Goal: Task Accomplishment & Management: Use online tool/utility

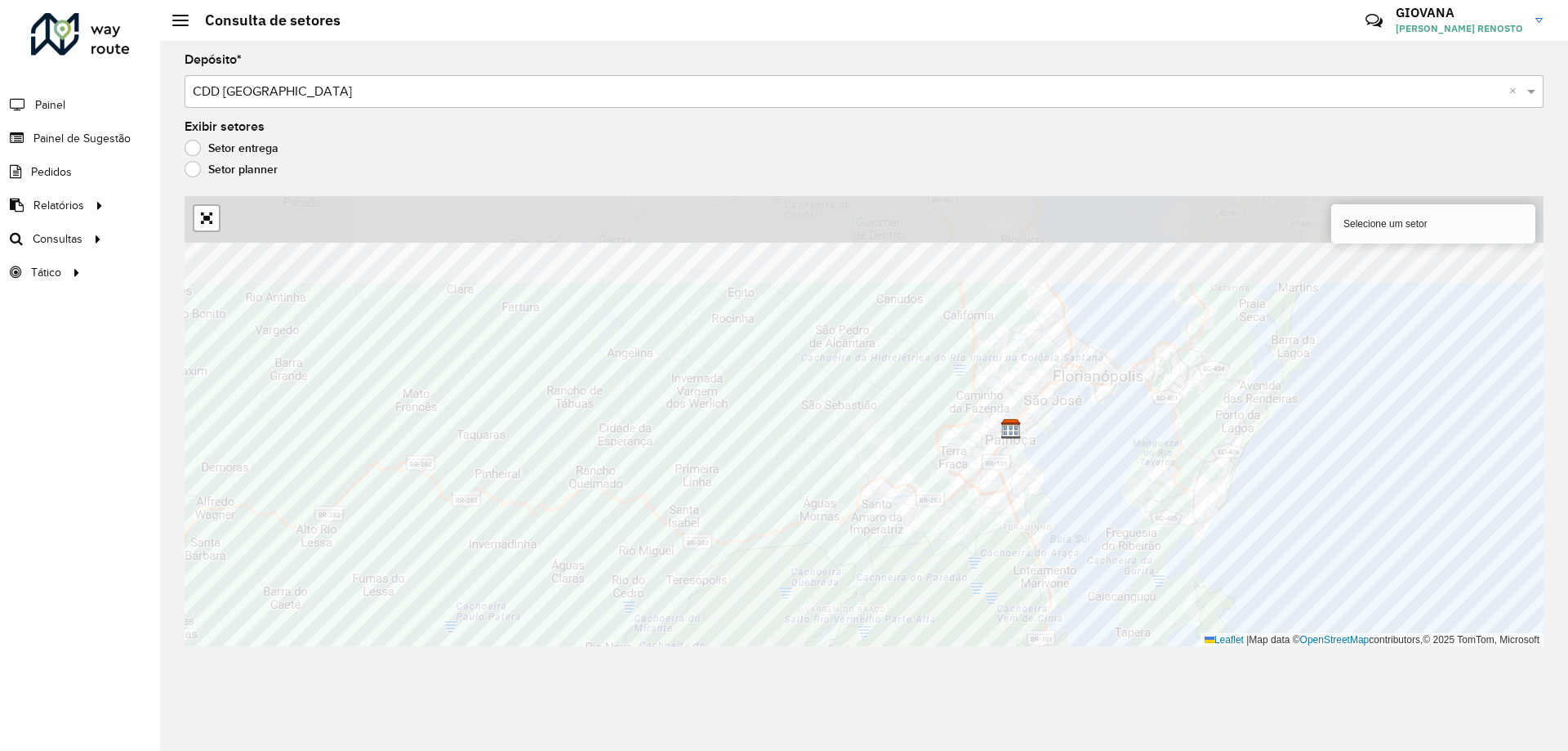
click at [464, 659] on div "Depósito * Selecione um depósito × CDD Florianópolis × Exibir setores Setor ent…" at bounding box center [865, 395] width 1409 height 710
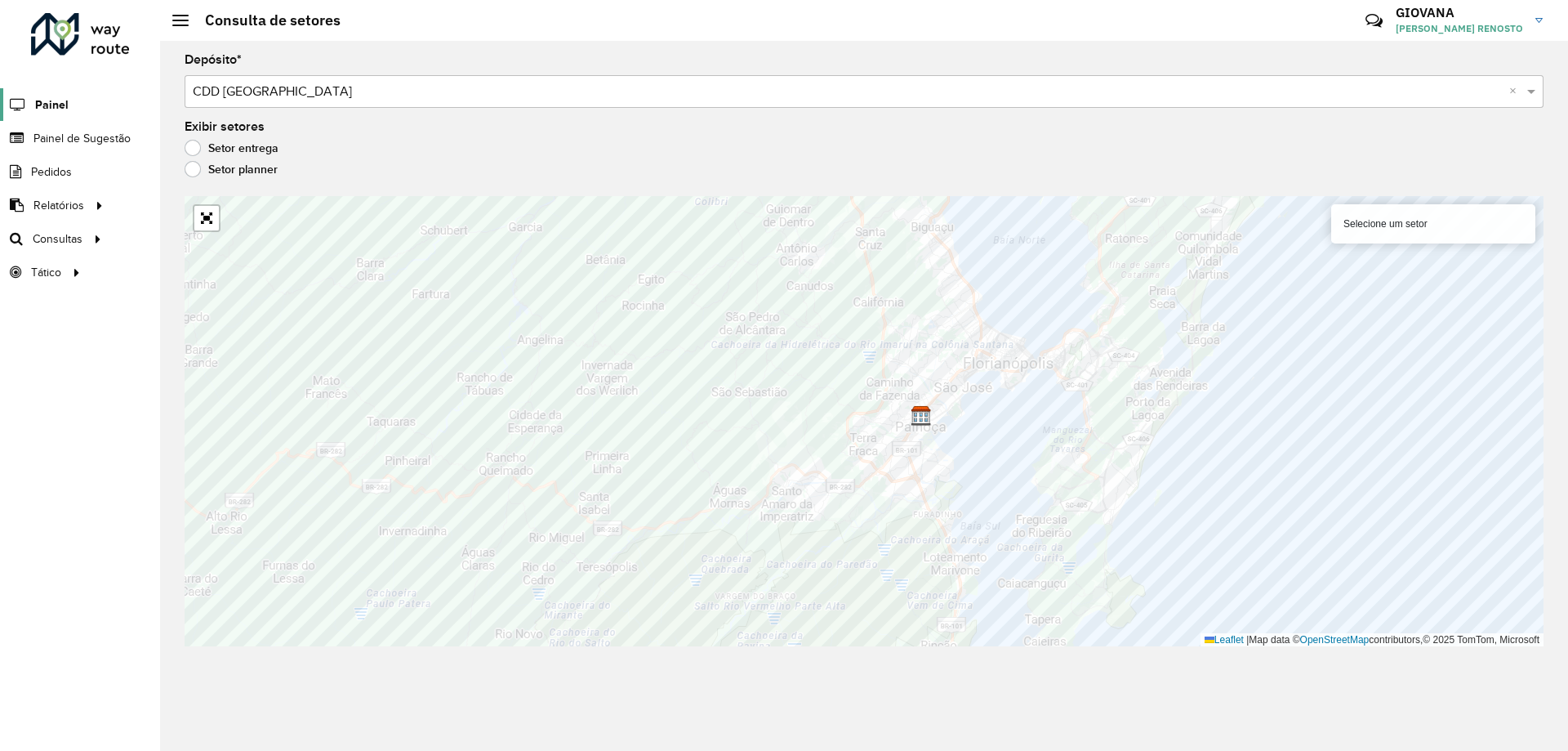
click at [55, 100] on span "Painel" at bounding box center [52, 104] width 34 height 17
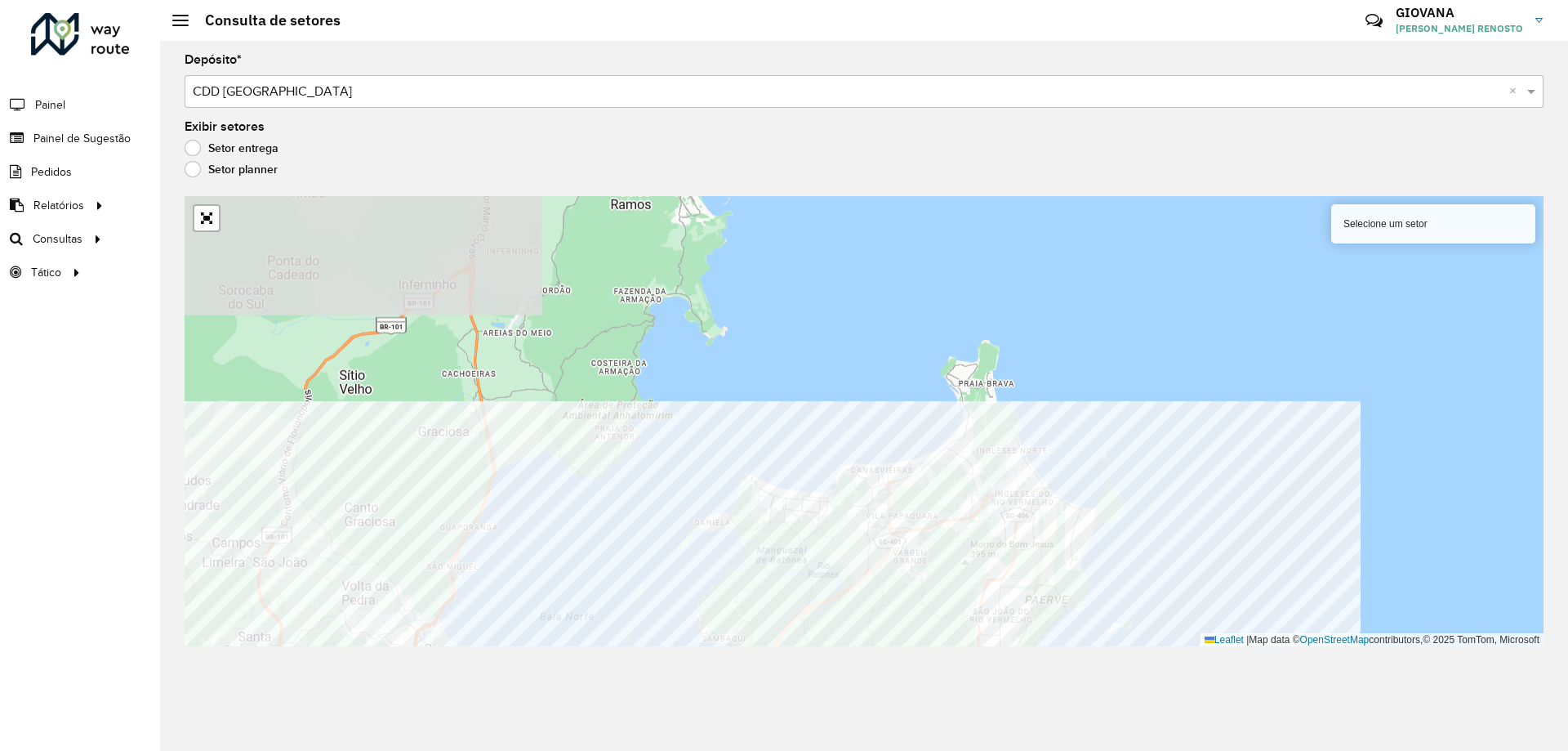
click at [573, 683] on div "Depósito * Selecione um depósito × CDD Florianópolis × Exibir setores Setor ent…" at bounding box center [865, 395] width 1409 height 710
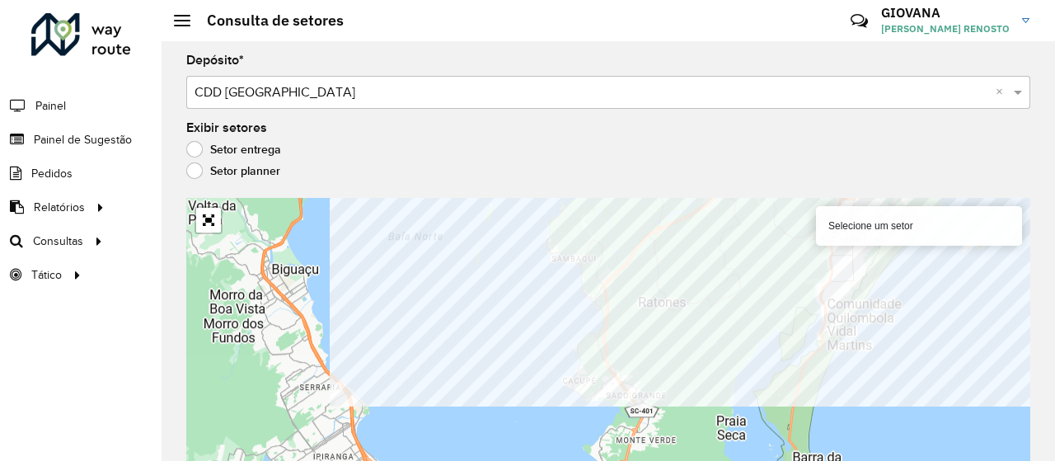
click at [998, 206] on div "Selecione um setor Leaflet | Map data © OpenStreetMap contributors,© 2025 TomTo…" at bounding box center [608, 336] width 844 height 276
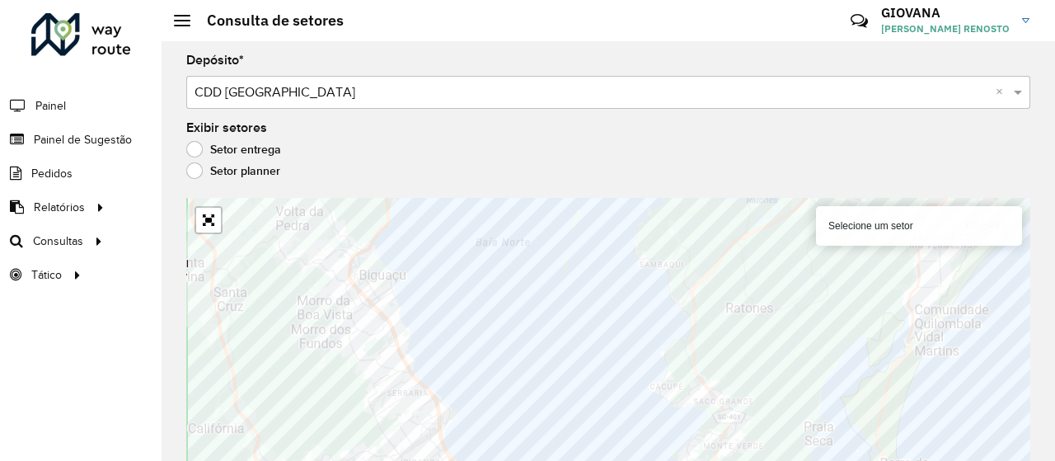
click at [586, 461] on html "Aguarde... Pop-up bloqueado! Seu navegador bloqueou automáticamente a abertura …" at bounding box center [527, 230] width 1055 height 461
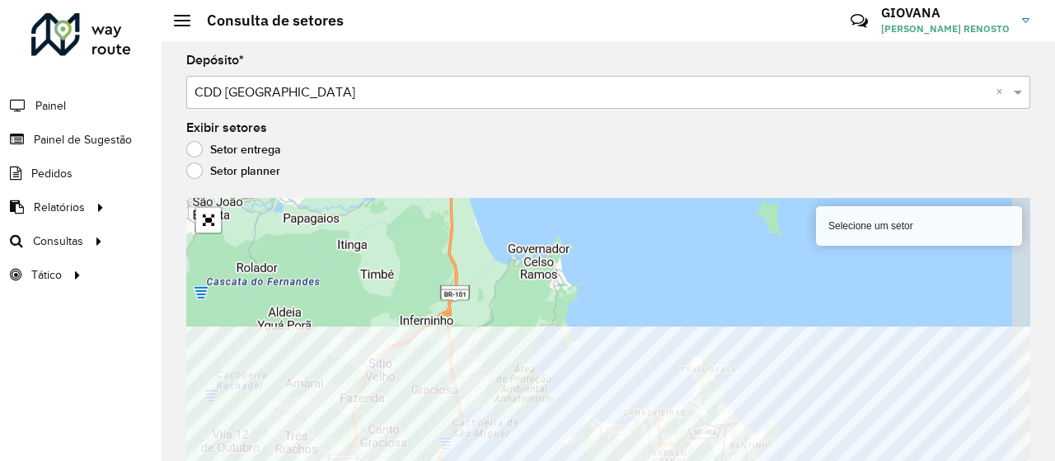
click at [504, 461] on html "Aguarde... Pop-up bloqueado! Seu navegador bloqueou automáticamente a abertura …" at bounding box center [527, 230] width 1055 height 461
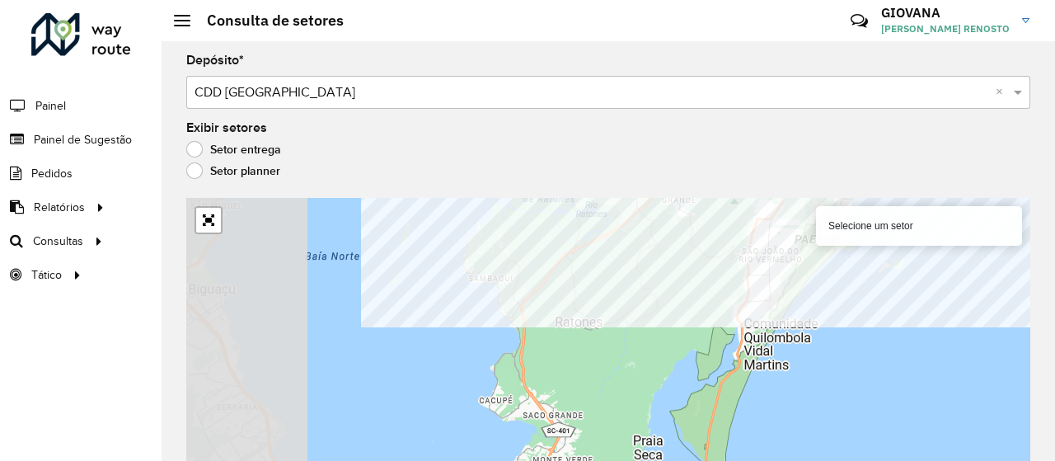
click at [1004, 228] on div "Selecione um setor Leaflet | Map data © OpenStreetMap contributors,© 2025 TomTo…" at bounding box center [608, 336] width 844 height 276
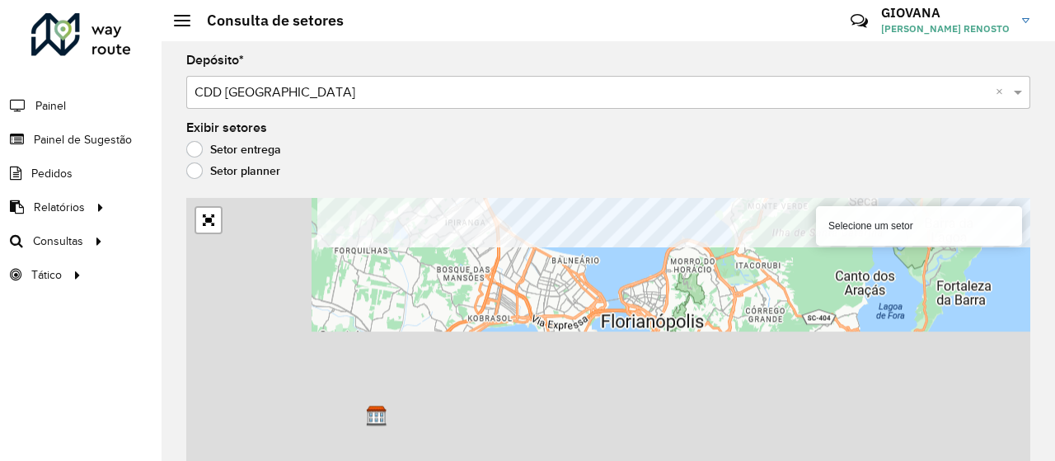
click at [653, 112] on div "Depósito * Selecione um depósito × CDD Florianópolis × Exibir setores Setor ent…" at bounding box center [609, 251] width 894 height 420
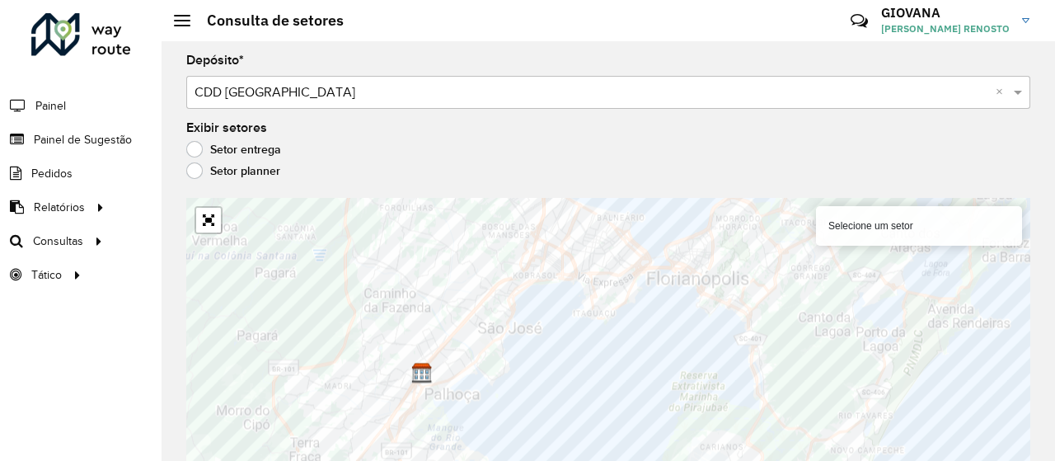
scroll to position [13, 0]
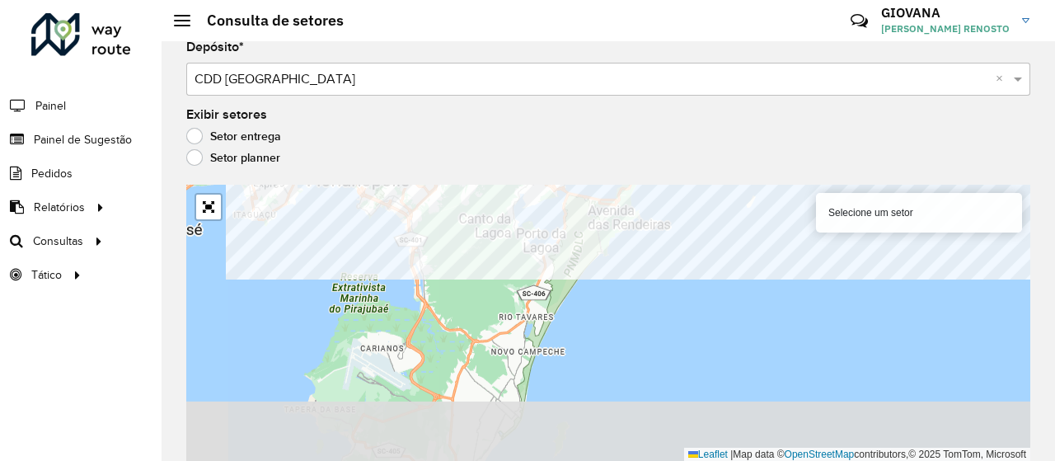
click at [679, 146] on formly-group "Depósito * Selecione um depósito × CDD Florianópolis × Exibir setores Setor ent…" at bounding box center [608, 251] width 844 height 420
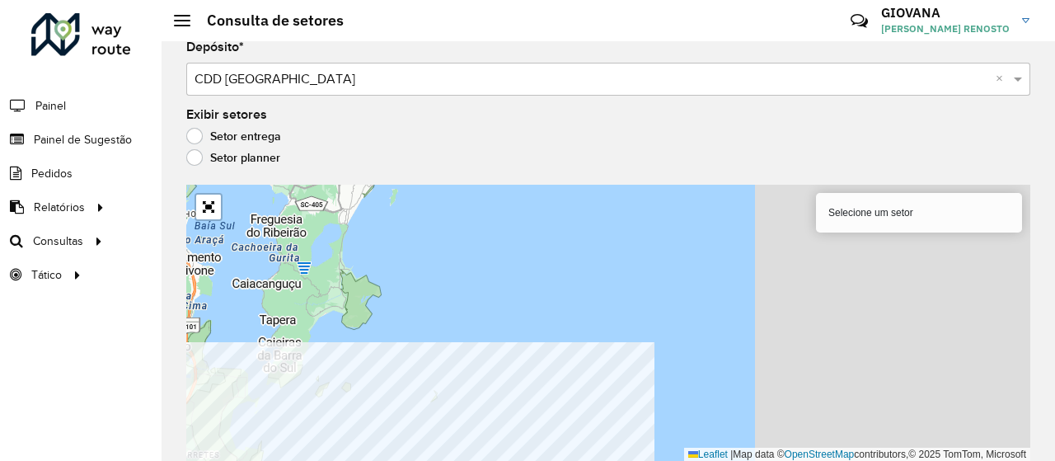
click at [350, 461] on html "Aguarde... Pop-up bloqueado! Seu navegador bloqueou automáticamente a abertura …" at bounding box center [527, 230] width 1055 height 461
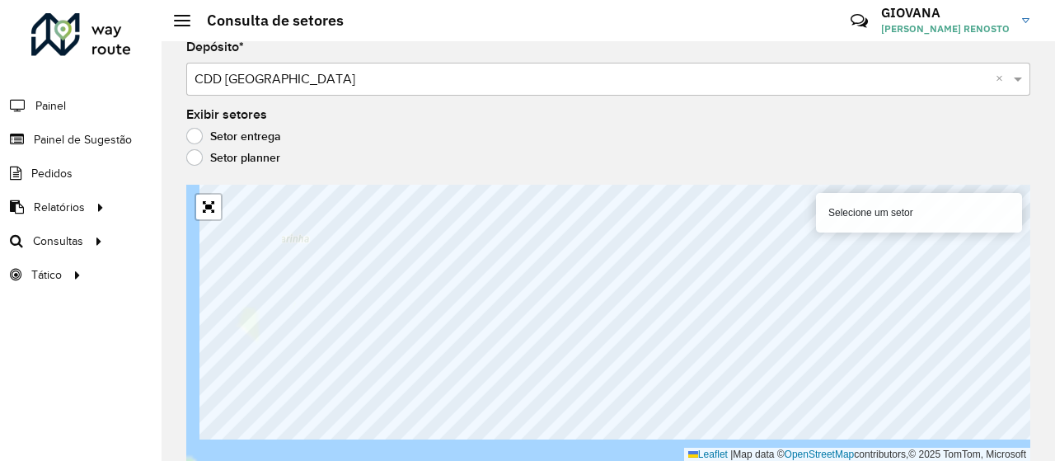
click at [831, 195] on div "Selecione um setor Leaflet | Map data © OpenStreetMap contributors,© 2025 TomTo…" at bounding box center [608, 323] width 844 height 276
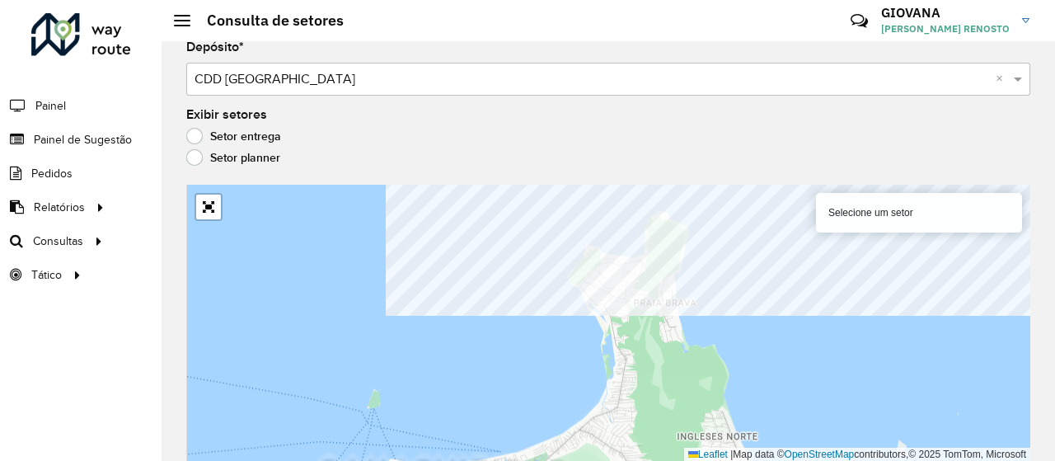
click at [891, 197] on div "Selecione um setor Leaflet | Map data © OpenStreetMap contributors,© 2025 TomTo…" at bounding box center [608, 323] width 844 height 276
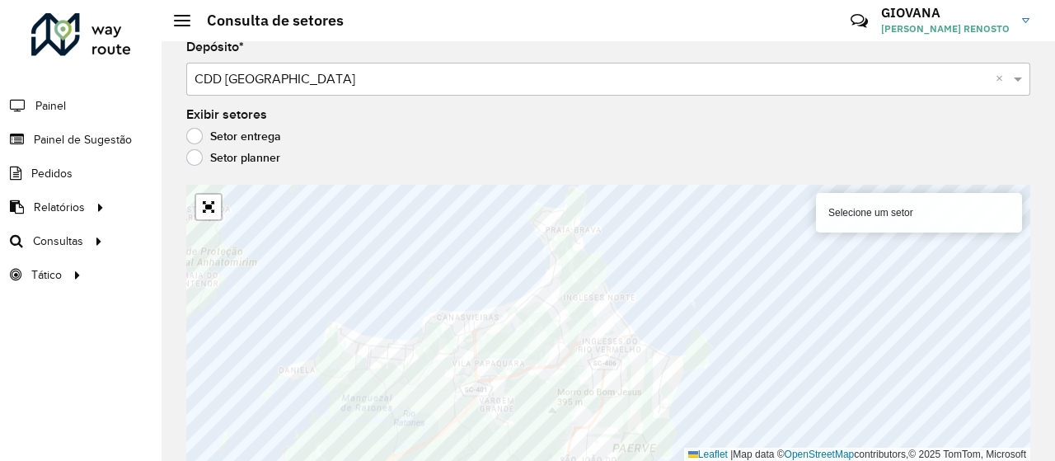
click at [689, 148] on formly-group "Depósito * Selecione um depósito × CDD Florianópolis × Exibir setores Setor ent…" at bounding box center [608, 251] width 844 height 420
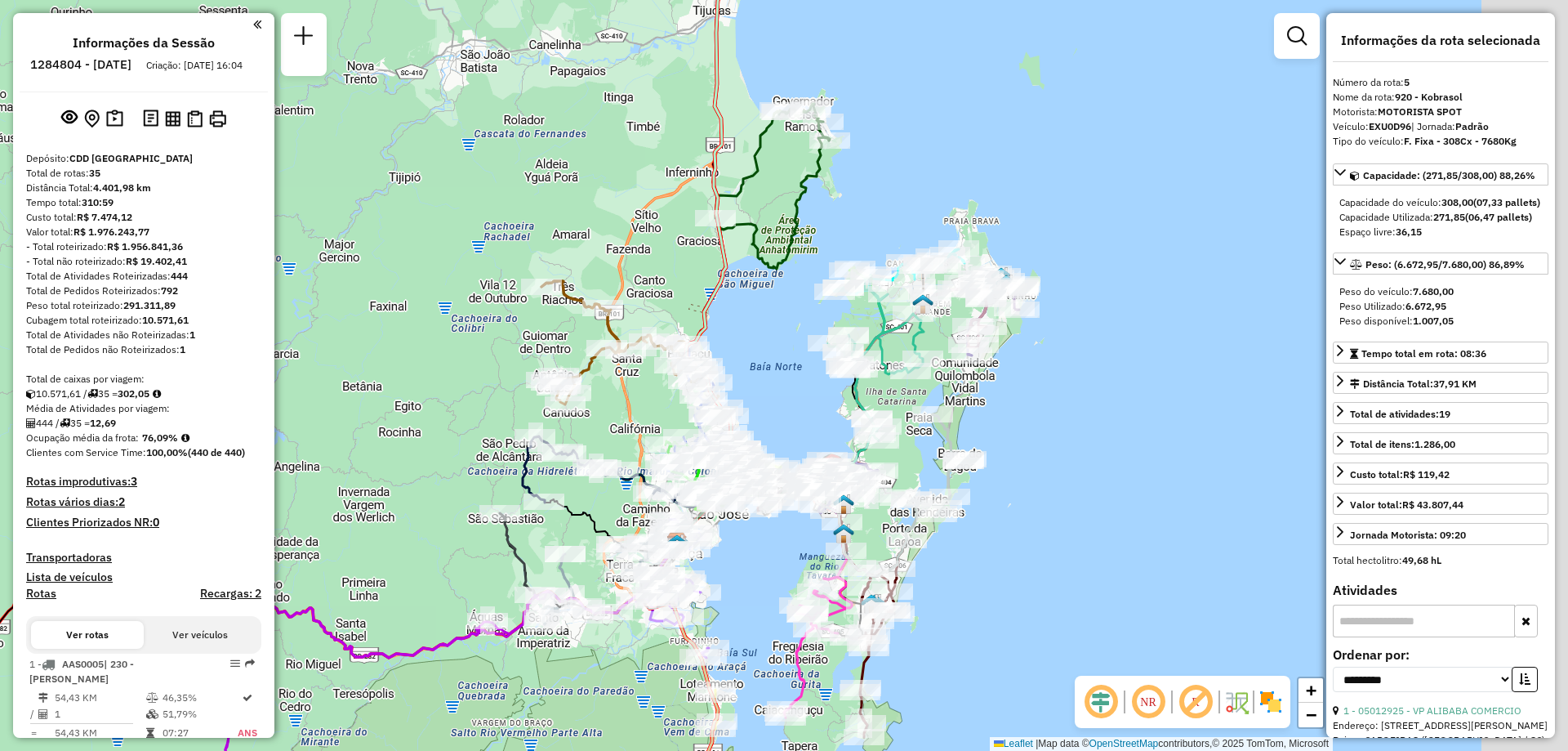
select select "**********"
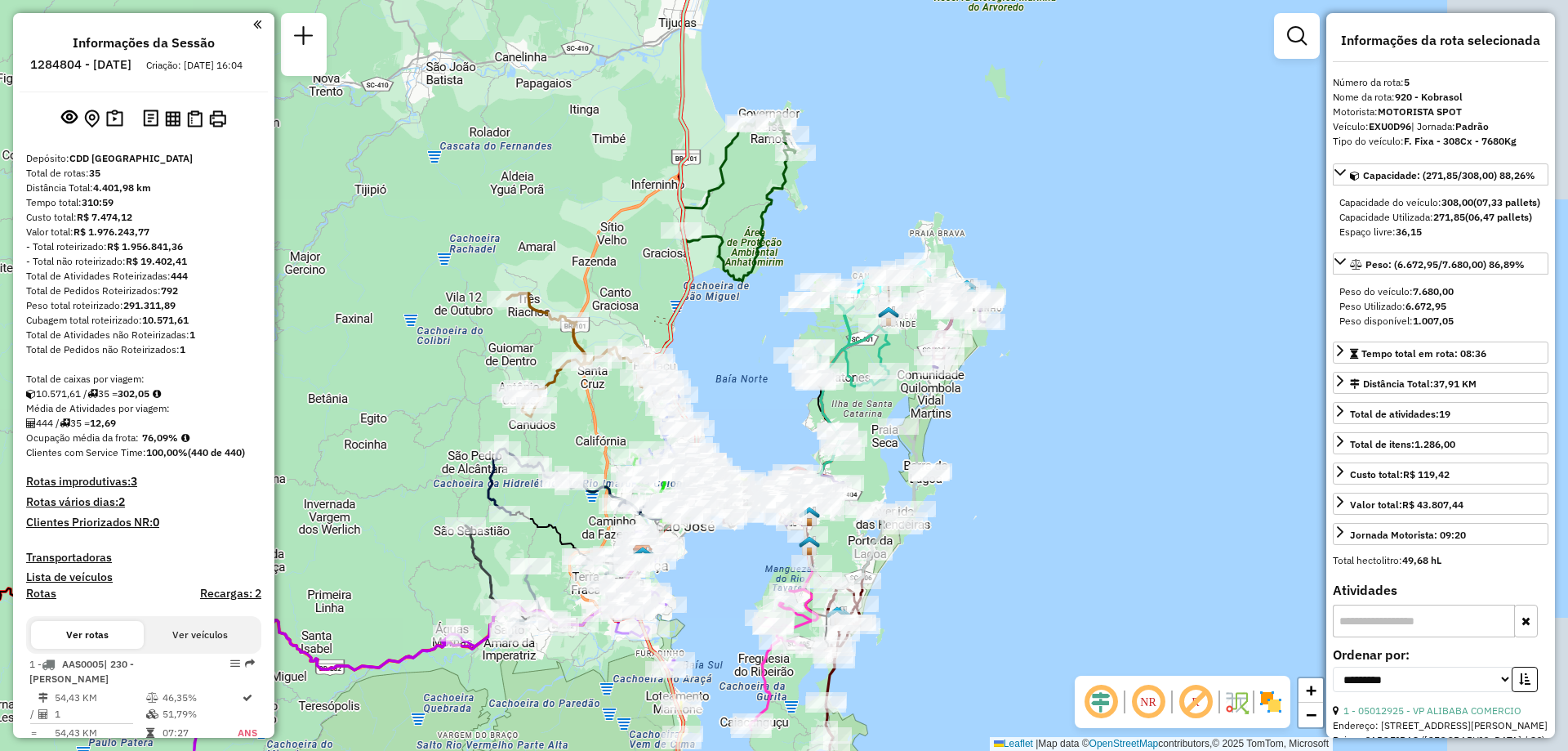
scroll to position [1036, 0]
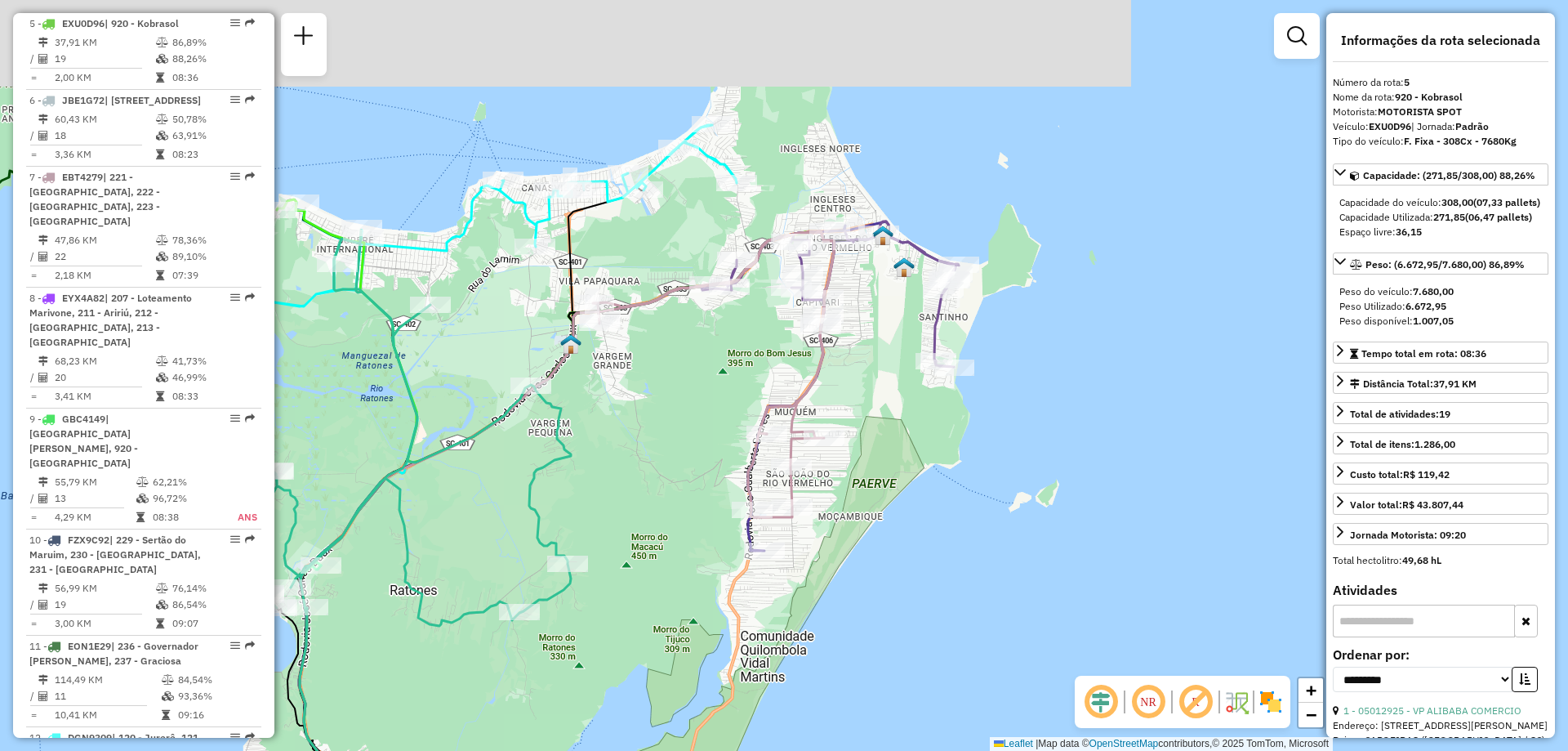
drag, startPoint x: 923, startPoint y: 325, endPoint x: 934, endPoint y: 421, distance: 96.6
click at [956, 439] on div "Rota 29 - Placa ENN1089 05011508 - VP AUREA BELTRAO CAM Rota 29 - Placa ENN1089…" at bounding box center [784, 376] width 1568 height 751
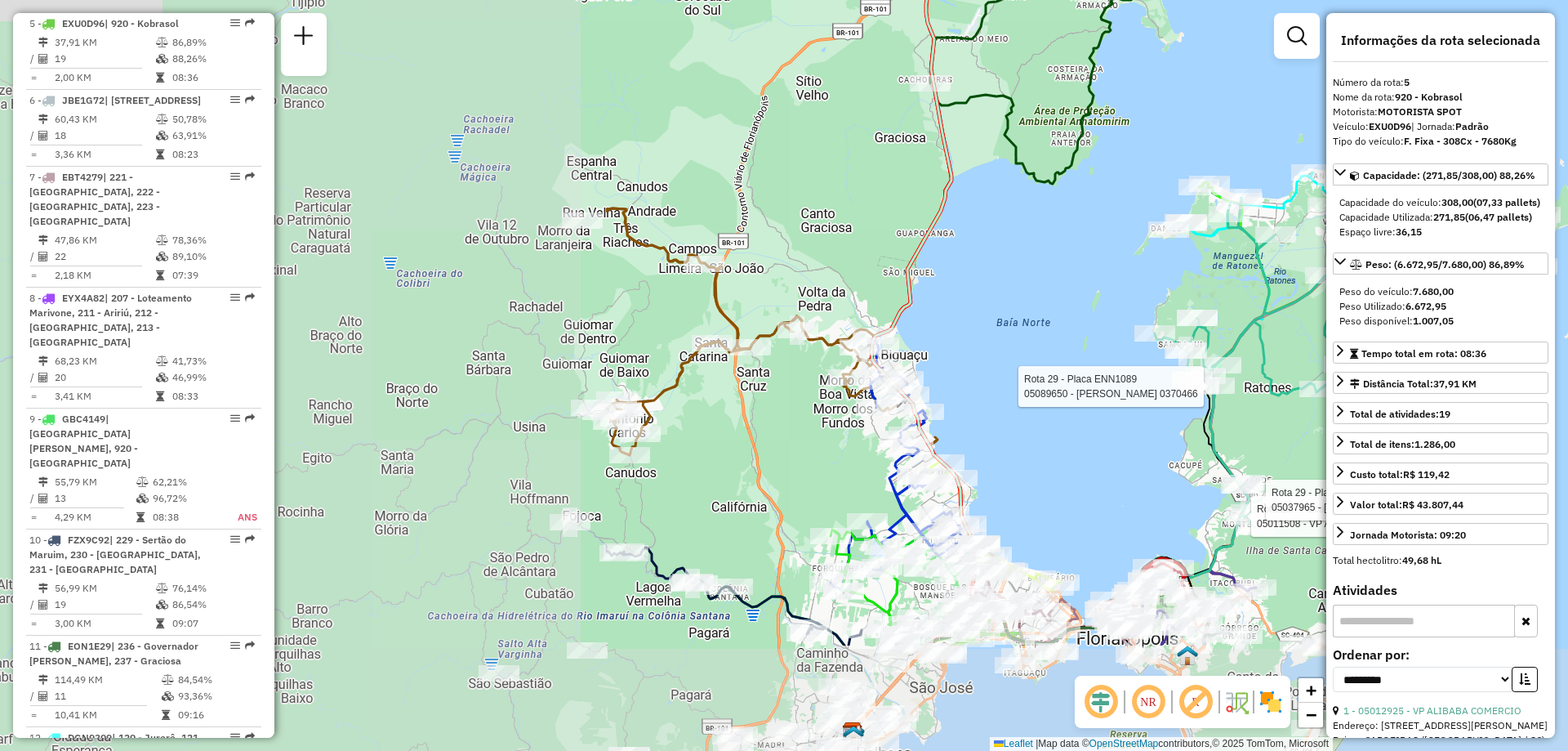
drag, startPoint x: 417, startPoint y: 578, endPoint x: 1107, endPoint y: 434, distance: 704.9
click at [1181, 394] on div at bounding box center [1199, 386] width 41 height 16
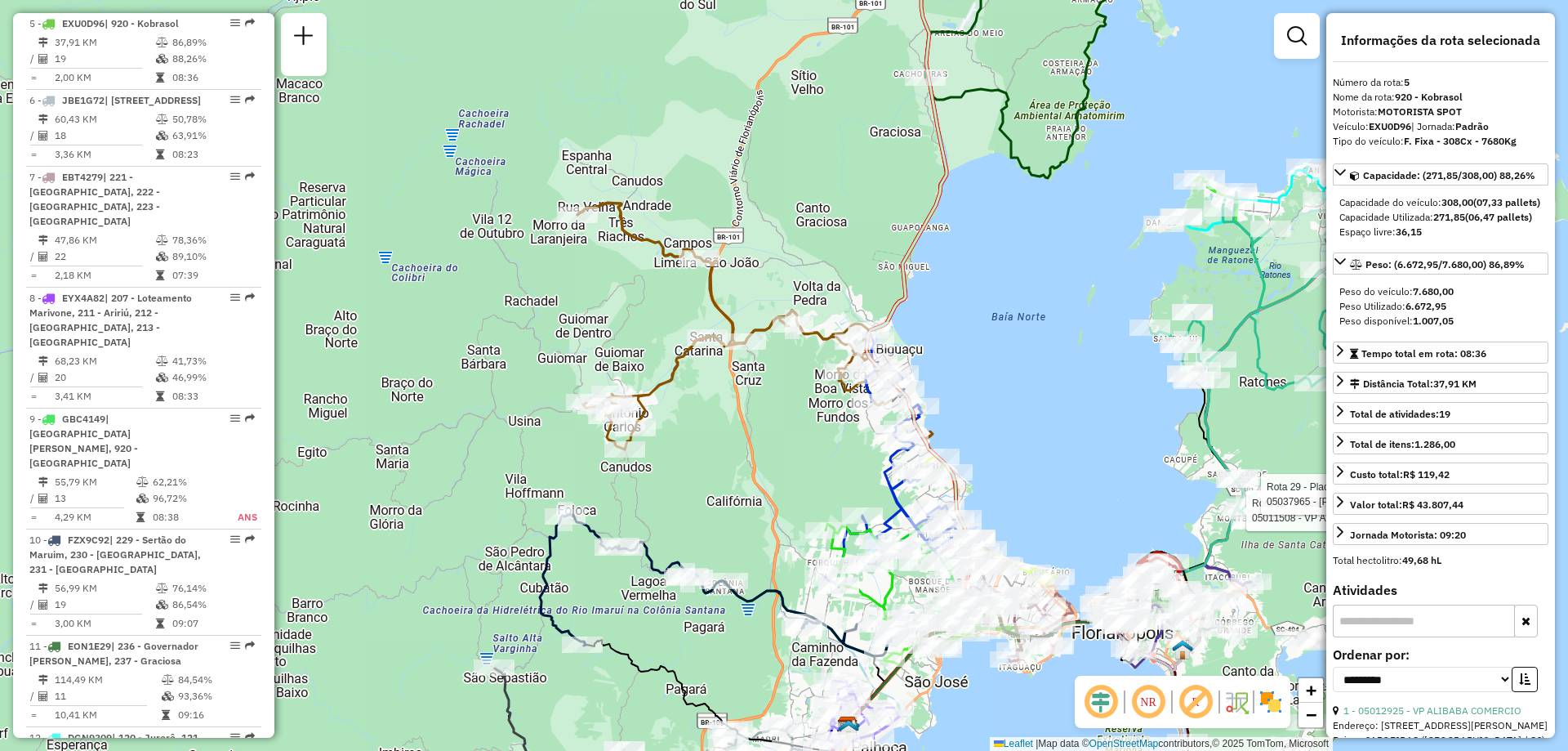
drag, startPoint x: 1049, startPoint y: 483, endPoint x: 885, endPoint y: 433, distance: 171.5
click at [885, 433] on div "Rota 29 - Placa ENN1089 05011508 - VP AUREA BELTRAO CAM Rota 29 - Placa ENN1089…" at bounding box center [784, 376] width 1568 height 751
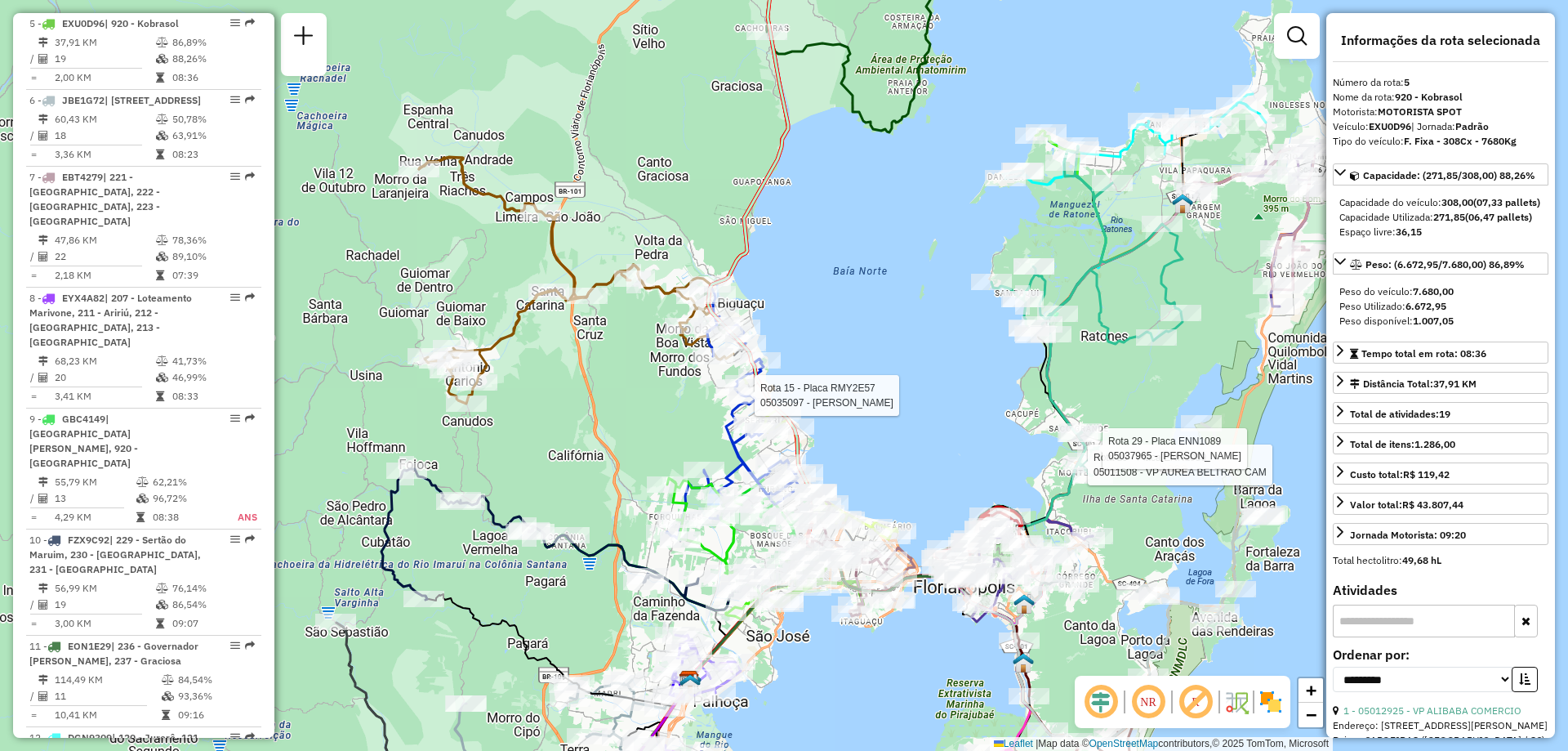
click at [1279, 704] on img at bounding box center [1271, 701] width 26 height 26
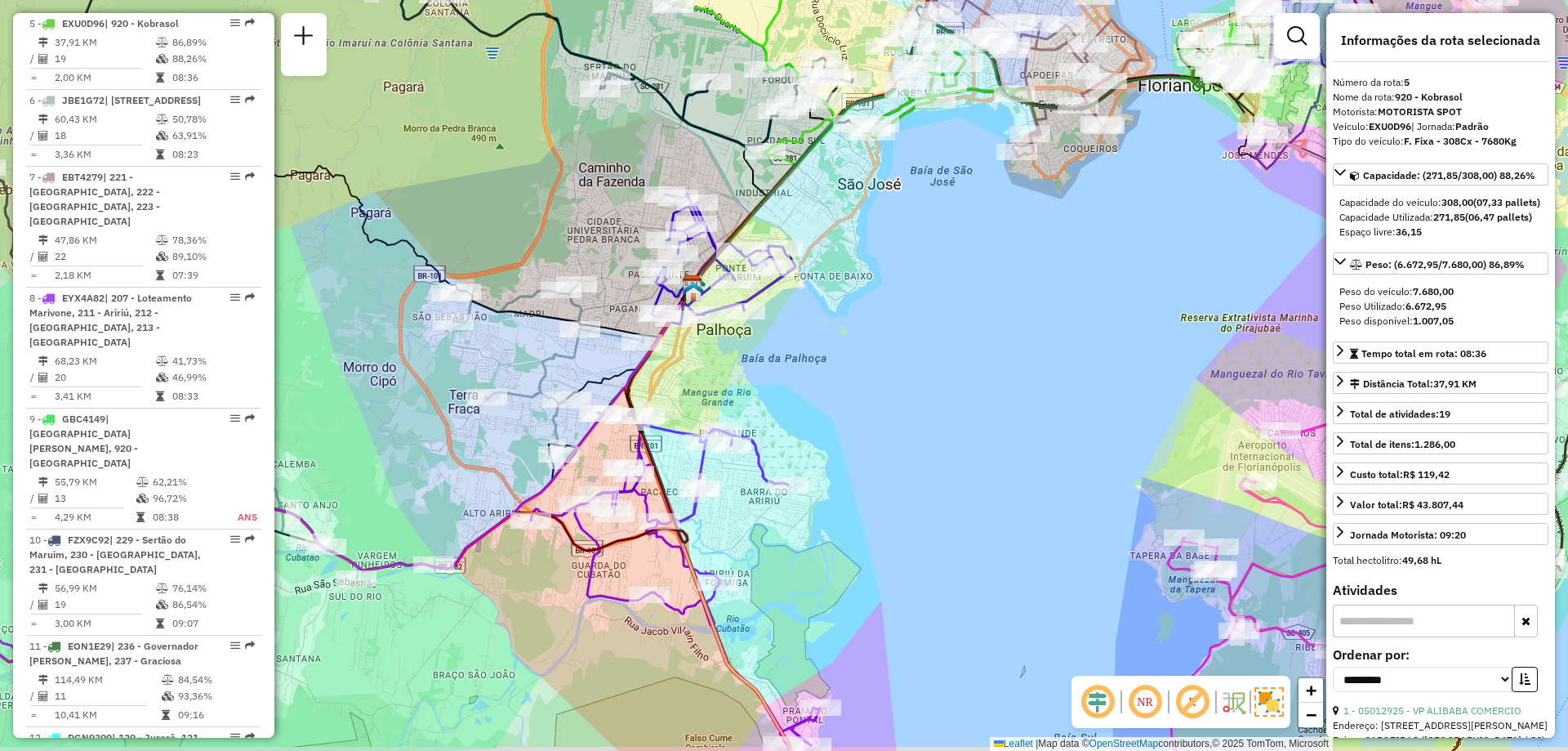
drag, startPoint x: 878, startPoint y: 496, endPoint x: 881, endPoint y: 464, distance: 32.1
click at [947, 436] on div "Rota 29 - Placa ENN1089 05011508 - VP AUREA BELTRAO CAM Rota 29 - Placa ENN1089…" at bounding box center [784, 376] width 1568 height 751
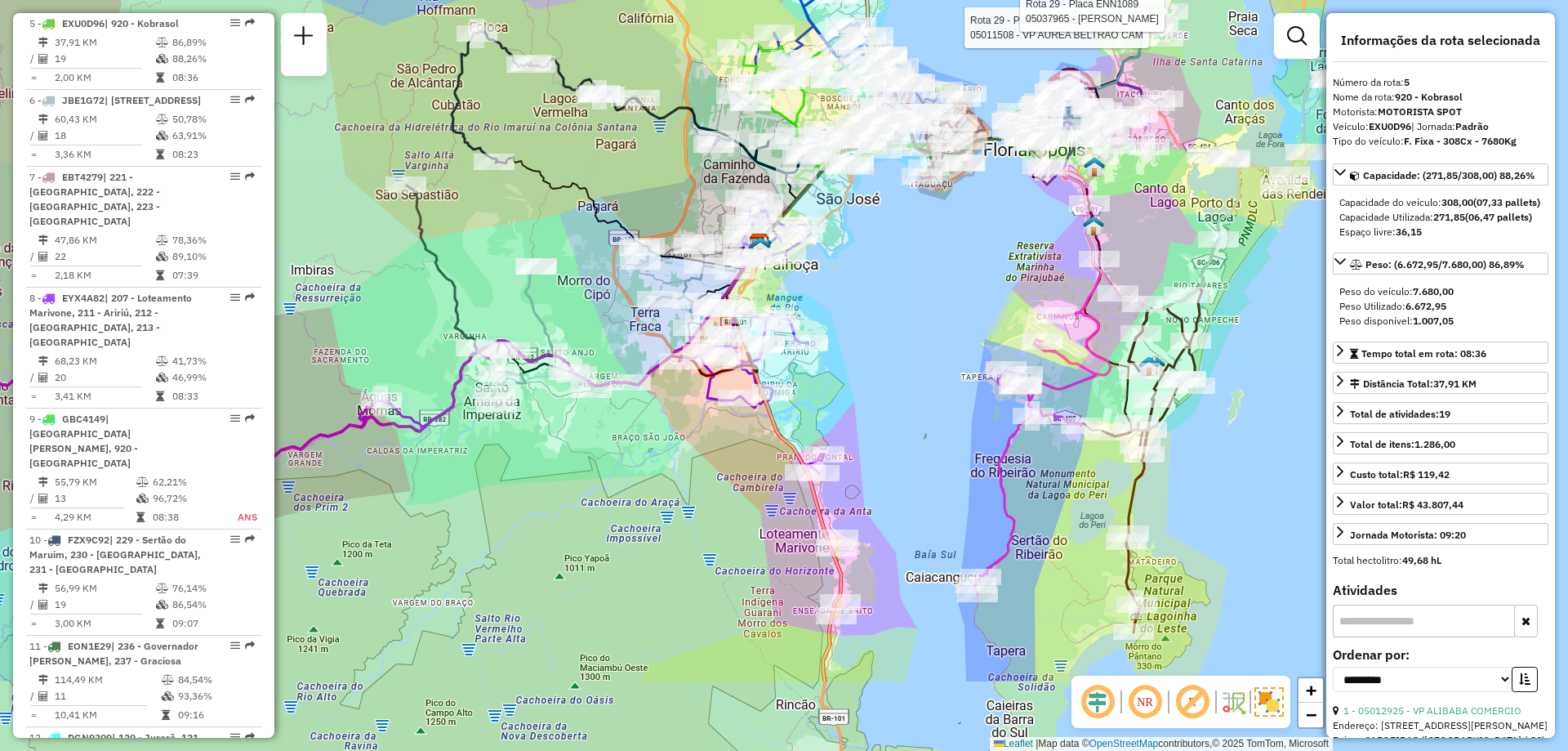
drag, startPoint x: 869, startPoint y: 483, endPoint x: 905, endPoint y: 357, distance: 131.0
click at [905, 357] on div "Rota 29 - Placa ENN1089 05011508 - VP AUREA BELTRAO CAM Rota 29 - Placa ENN1089…" at bounding box center [784, 376] width 1568 height 751
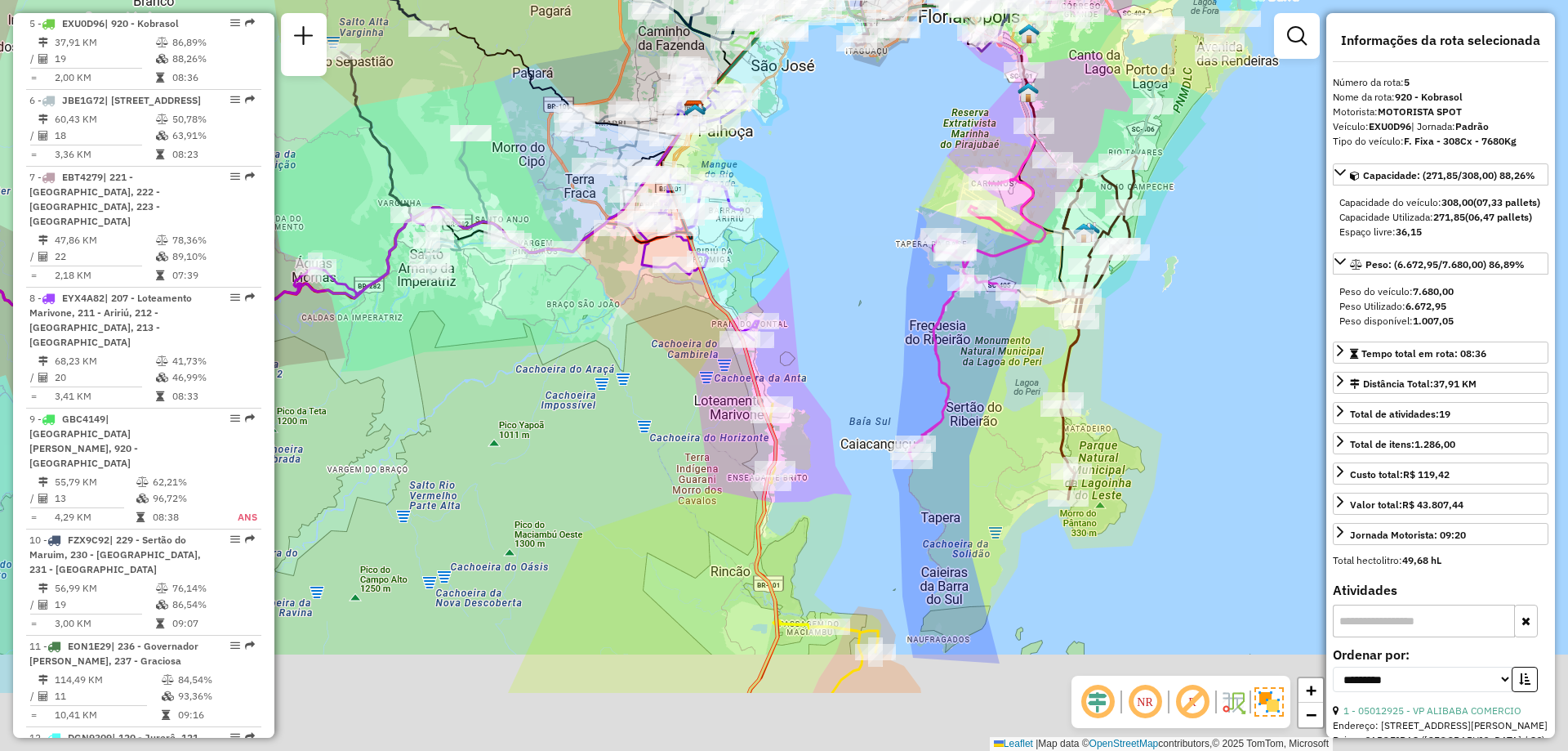
drag, startPoint x: 942, startPoint y: 559, endPoint x: 877, endPoint y: 424, distance: 149.8
click at [877, 424] on div "Rota 29 - Placa ENN1089 05011508 - VP AUREA BELTRAO CAM Rota 29 - Placa ENN1089…" at bounding box center [784, 376] width 1568 height 751
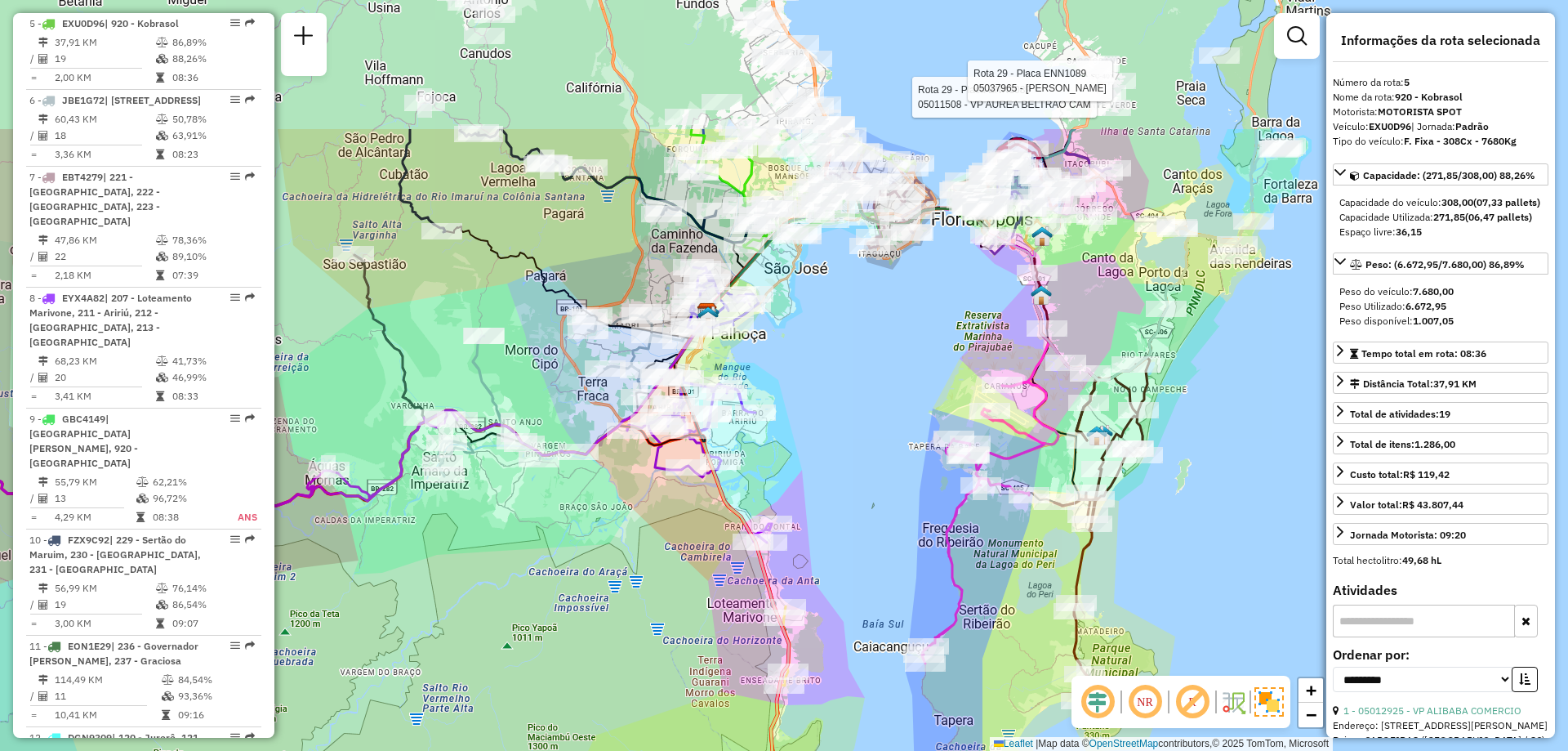
drag, startPoint x: 813, startPoint y: 291, endPoint x: 827, endPoint y: 486, distance: 195.5
click at [827, 486] on div "Rota 29 - Placa ENN1089 05011508 - VP AUREA BELTRAO CAM Rota 29 - Placa ENN1089…" at bounding box center [784, 376] width 1568 height 751
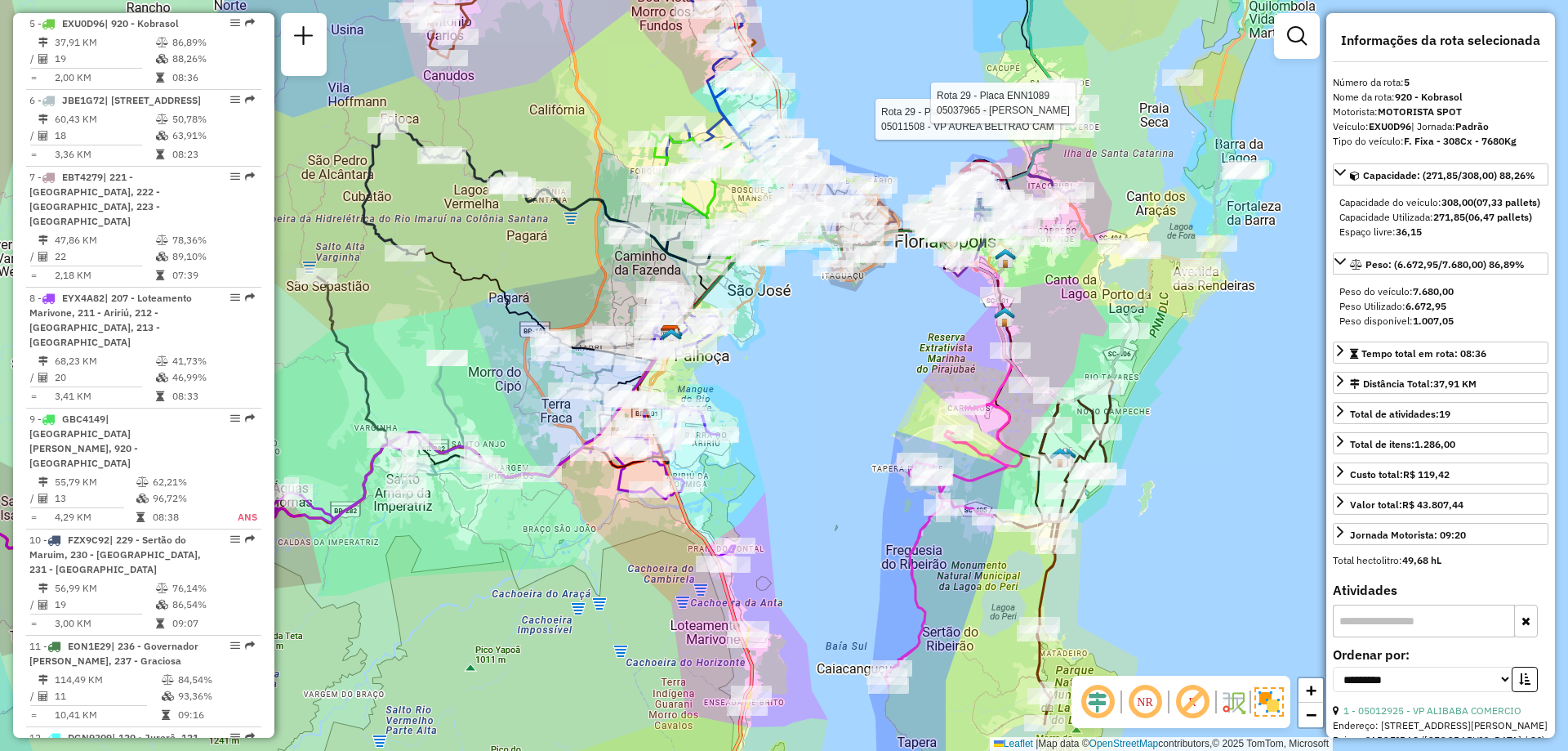
drag, startPoint x: 846, startPoint y: 425, endPoint x: 821, endPoint y: 562, distance: 139.3
click at [821, 562] on div "Rota 29 - Placa ENN1089 05011508 - VP AUREA BELTRAO CAM Rota 29 - Placa ENN1089…" at bounding box center [784, 376] width 1568 height 751
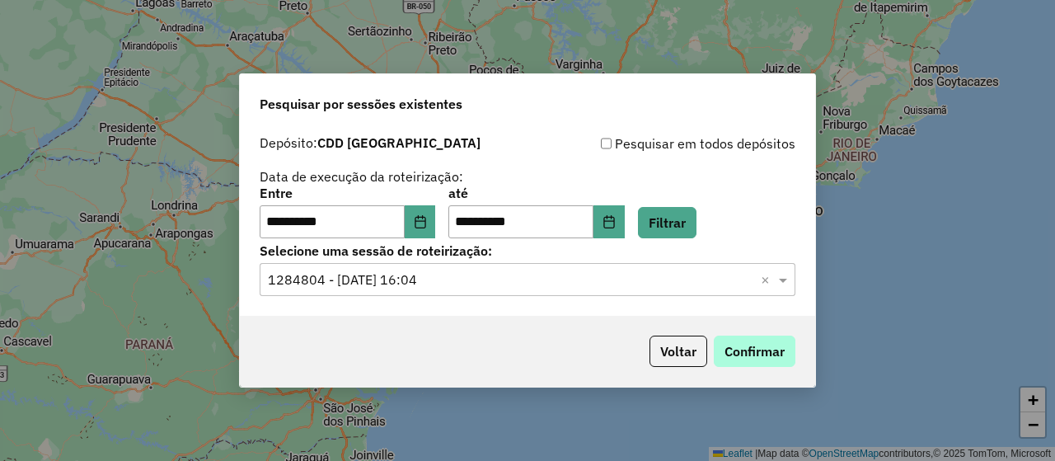
click at [774, 345] on button "Confirmar" at bounding box center [755, 351] width 82 height 31
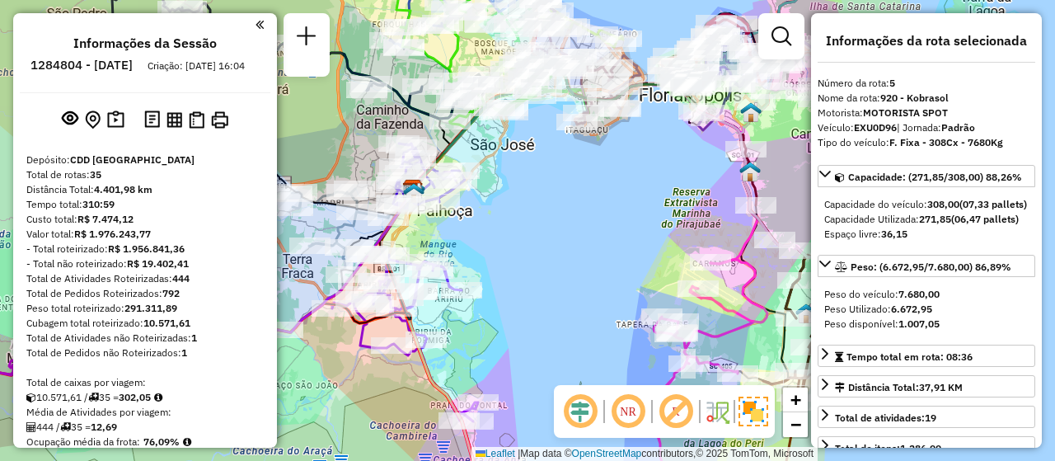
select select "**********"
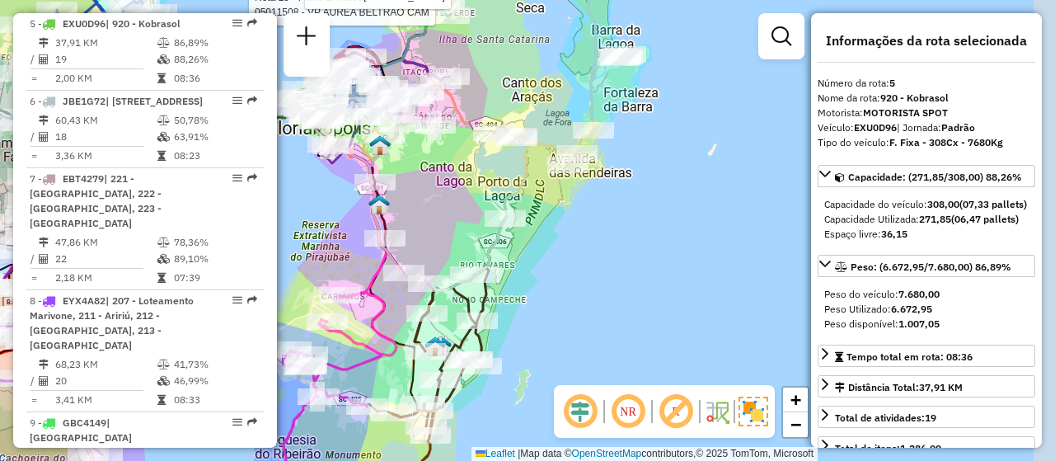
drag, startPoint x: 0, startPoint y: 0, endPoint x: 393, endPoint y: 328, distance: 511.6
click at [393, 328] on div "Rota 29 - Placa ENN1089 05011508 - VP AUREA BELTRAO CAM Rota 29 - Placa ENN1089…" at bounding box center [527, 230] width 1055 height 461
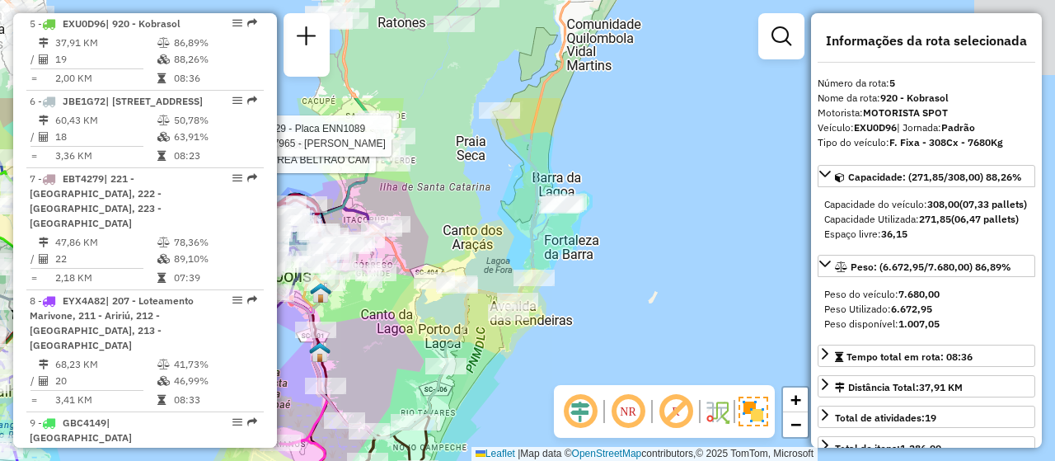
drag, startPoint x: 592, startPoint y: 204, endPoint x: 537, endPoint y: 351, distance: 157.6
click at [537, 351] on div "Rota 29 - Placa ENN1089 05011508 - VP AUREA BELTRAO CAM Rota 29 - Placa ENN1089…" at bounding box center [527, 230] width 1055 height 461
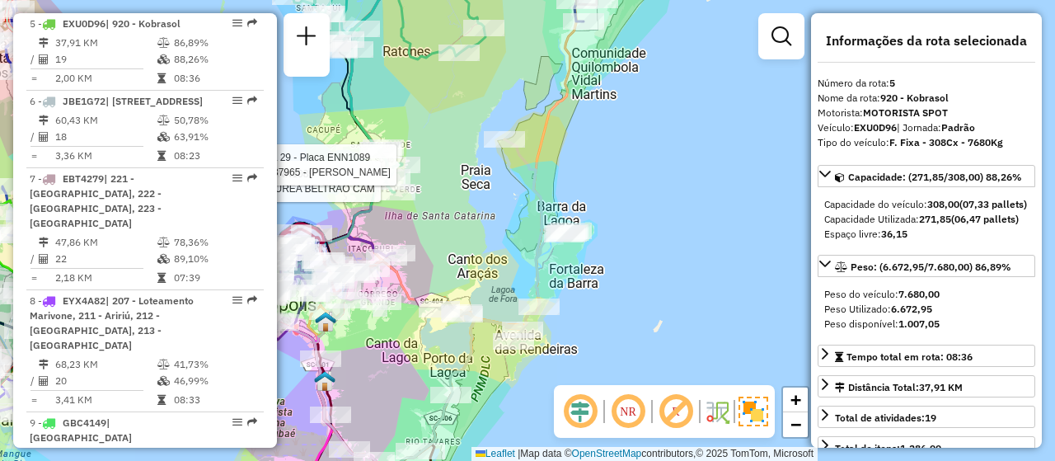
drag, startPoint x: 521, startPoint y: 346, endPoint x: 526, endPoint y: 371, distance: 26.0
click at [526, 371] on div "Rota 29 - Placa ENN1089 05011508 - VP AUREA BELTRAO CAM Rota 29 - Placa ENN1089…" at bounding box center [527, 230] width 1055 height 461
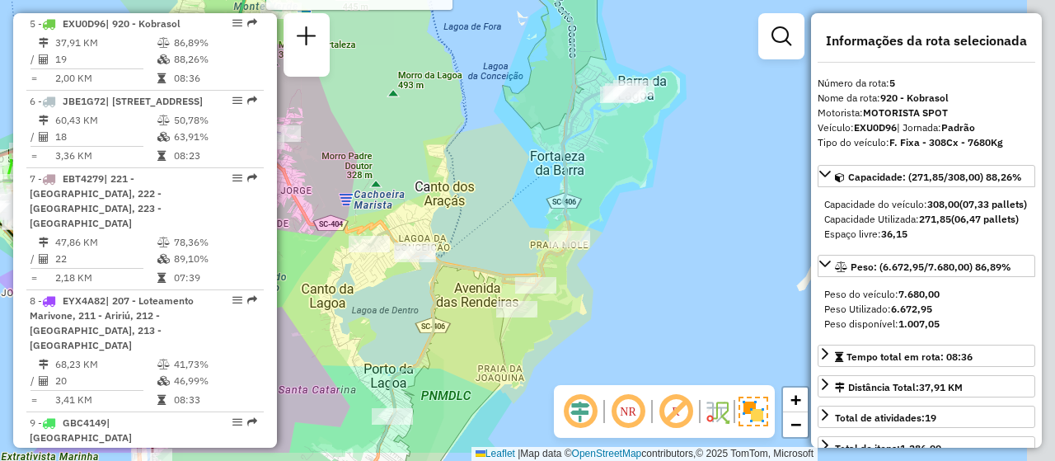
drag, startPoint x: 520, startPoint y: 341, endPoint x: 375, endPoint y: 286, distance: 155.0
click at [375, 286] on div "Rota 29 - Placa ENN1089 05011508 - VP AUREA BELTRAO CAM Rota 29 - Placa ENN1089…" at bounding box center [527, 230] width 1055 height 461
